Goal: Information Seeking & Learning: Learn about a topic

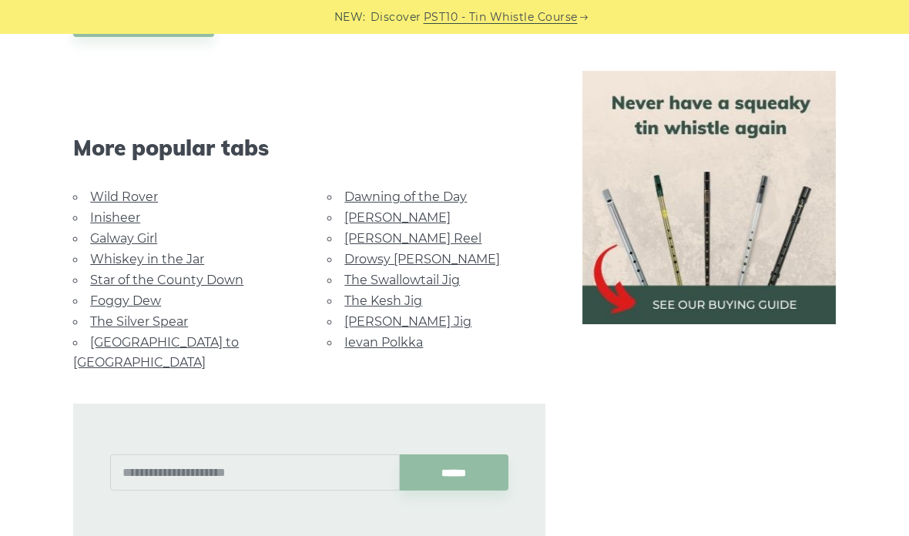
click at [453, 198] on link "Dawning of the Day" at bounding box center [405, 196] width 122 height 15
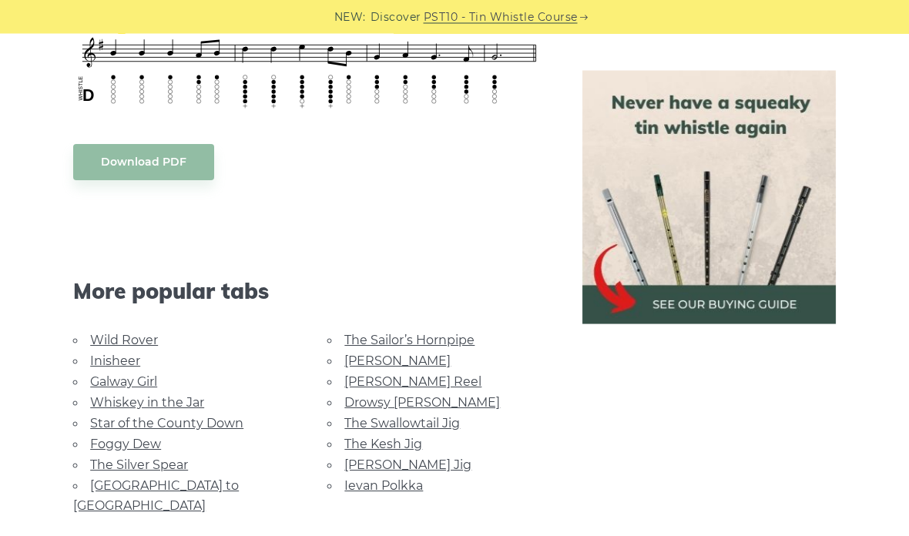
scroll to position [787, 0]
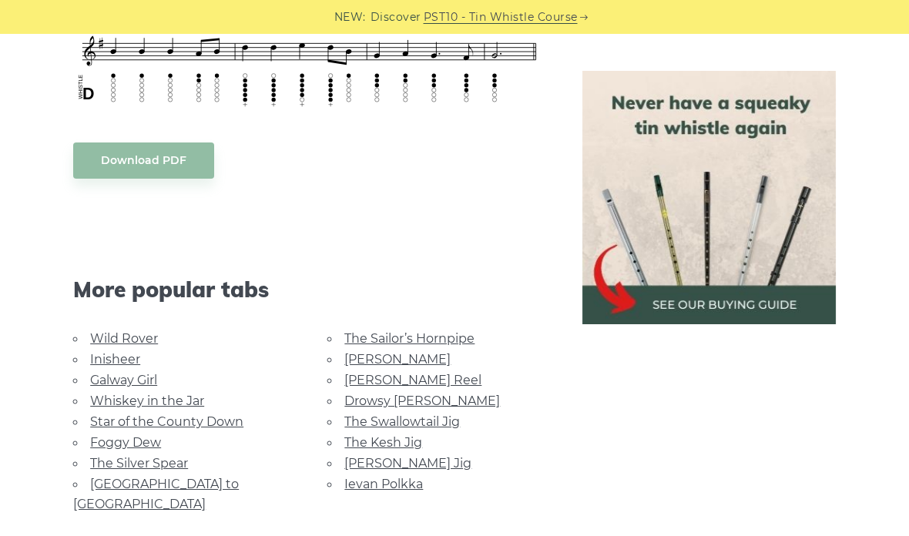
click at [367, 359] on link "[PERSON_NAME]" at bounding box center [397, 359] width 106 height 15
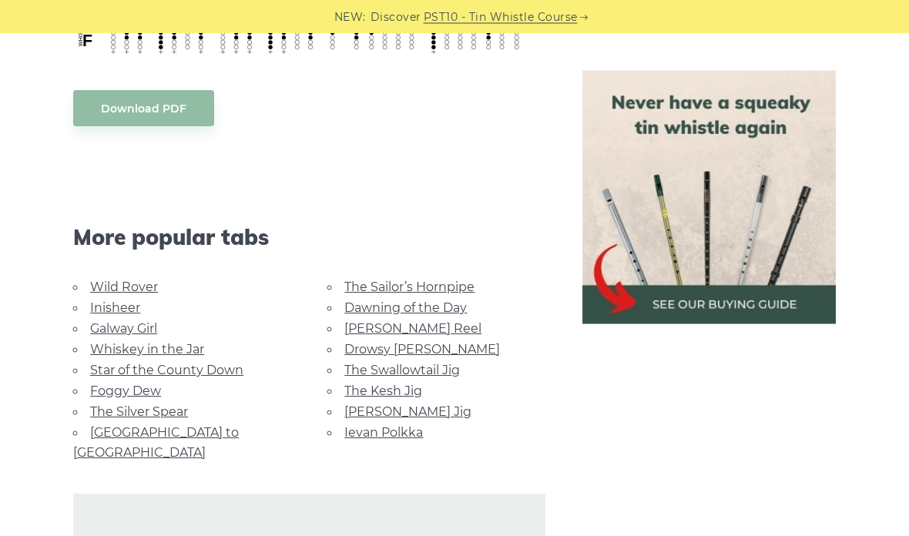
scroll to position [880, 0]
click at [406, 322] on link "[PERSON_NAME] Reel" at bounding box center [412, 329] width 137 height 15
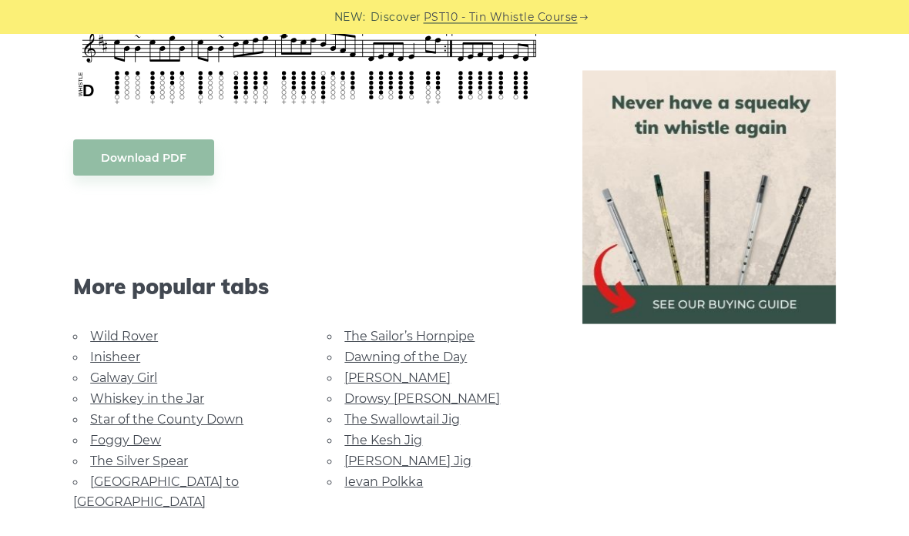
scroll to position [876, 0]
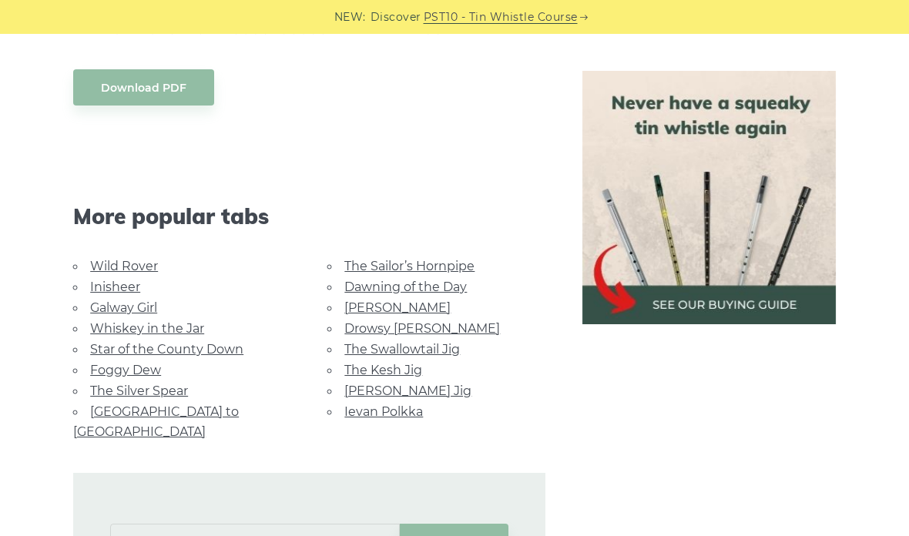
click at [453, 346] on link "The Swallowtail Jig" at bounding box center [402, 349] width 116 height 15
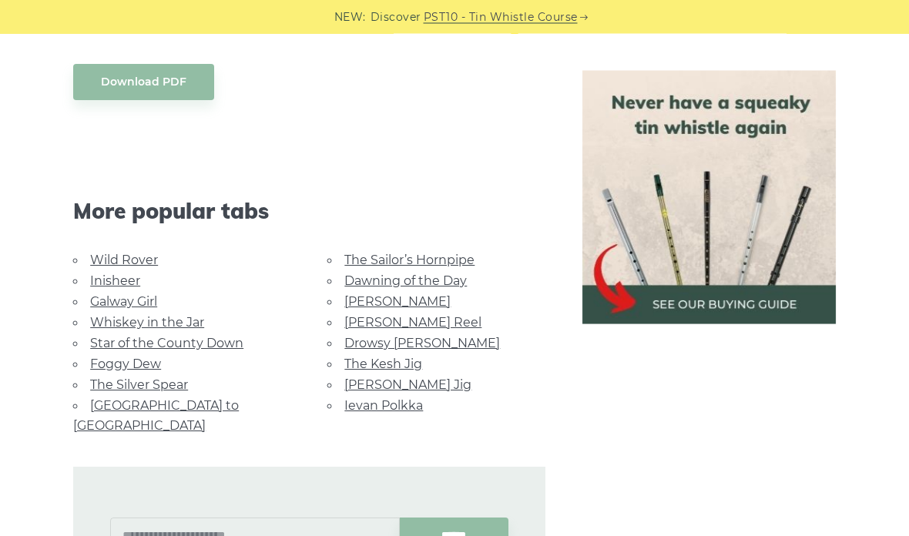
scroll to position [1228, 0]
click at [414, 339] on link "Drowsy [PERSON_NAME]" at bounding box center [422, 343] width 156 height 15
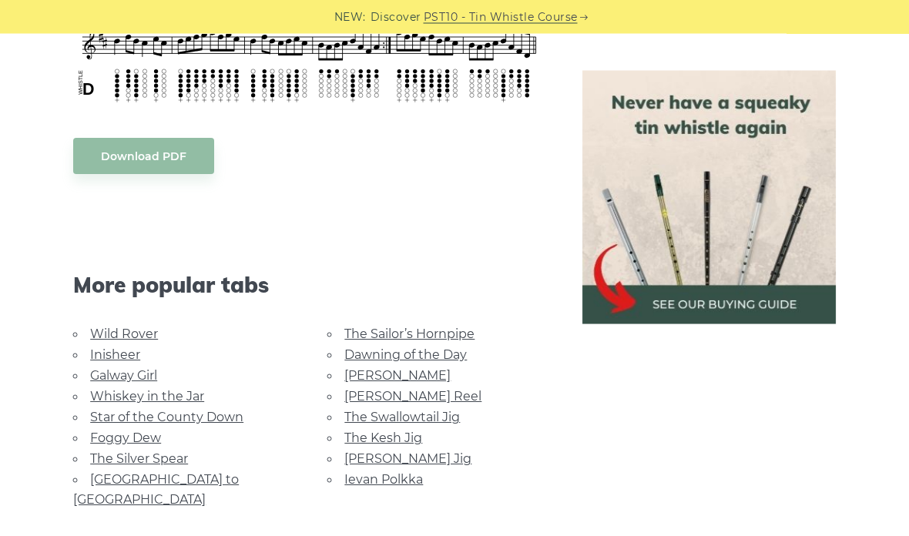
scroll to position [873, 0]
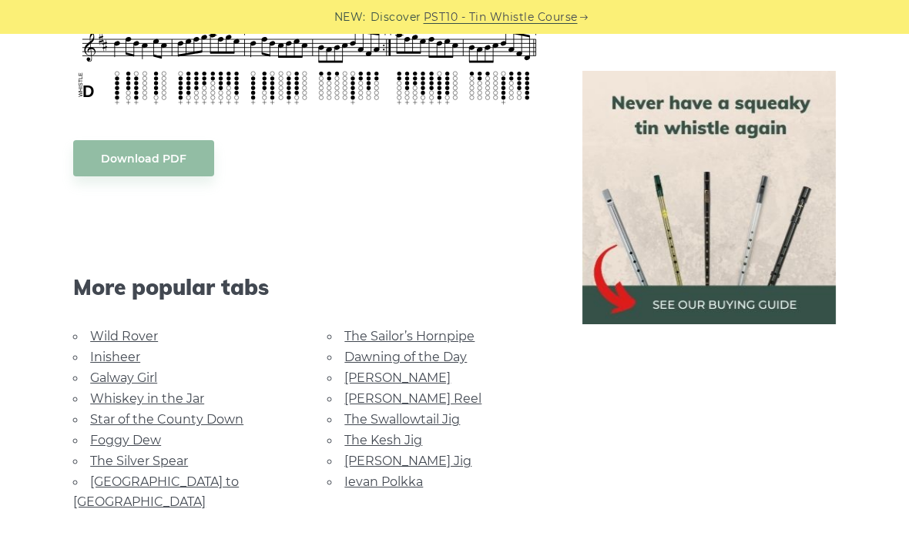
click at [416, 437] on link "The Kesh Jig" at bounding box center [383, 440] width 78 height 15
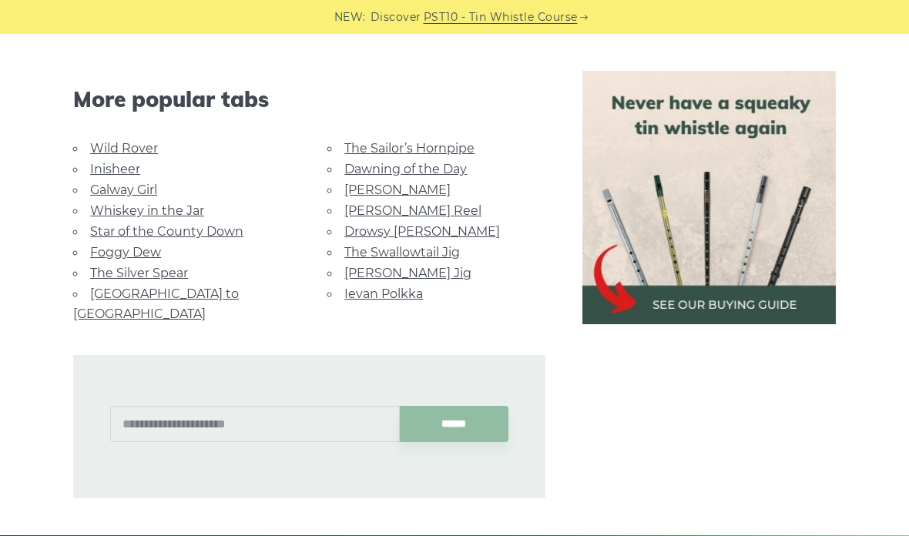
scroll to position [831, 0]
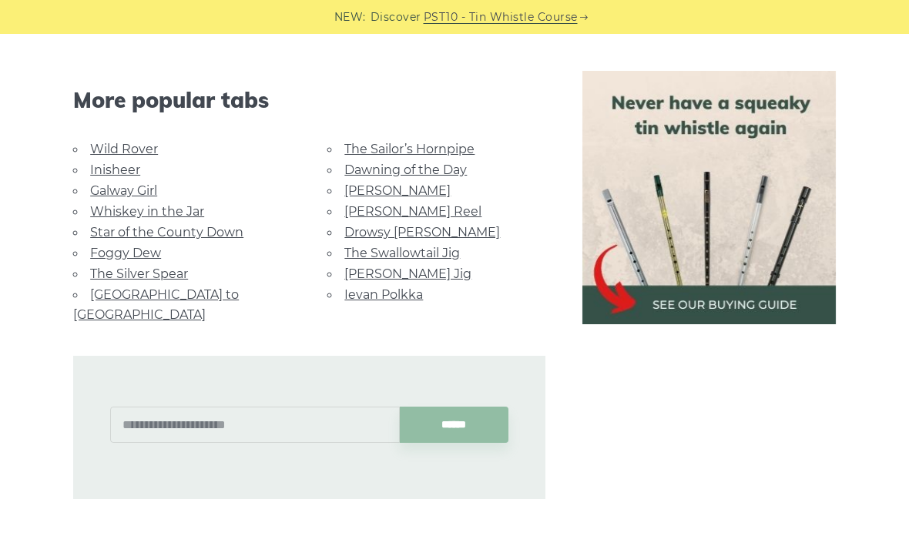
click at [408, 266] on link "[PERSON_NAME] Jig" at bounding box center [407, 273] width 127 height 15
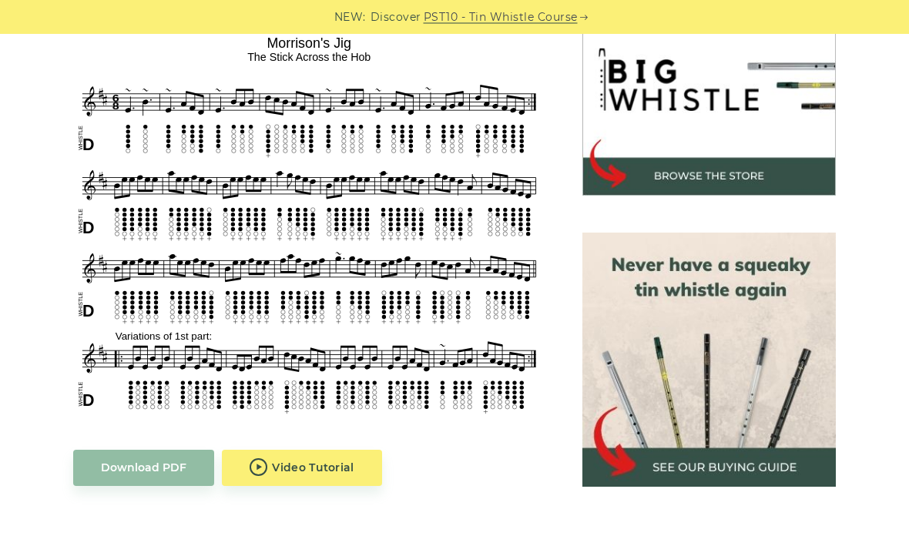
scroll to position [499, 0]
